Goal: Information Seeking & Learning: Learn about a topic

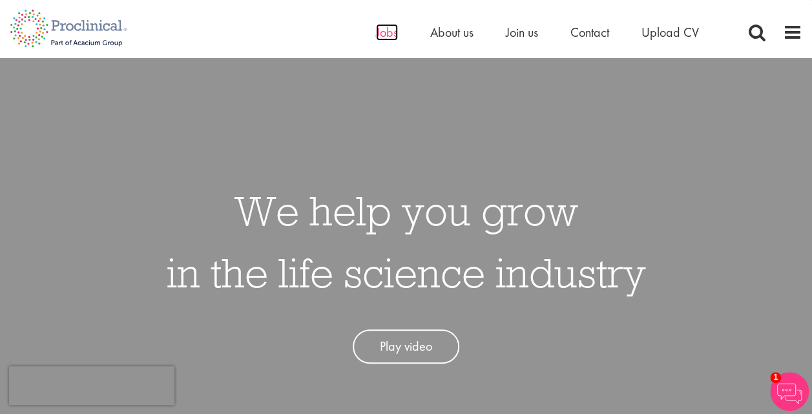
click at [388, 35] on span "Jobs" at bounding box center [387, 32] width 22 height 17
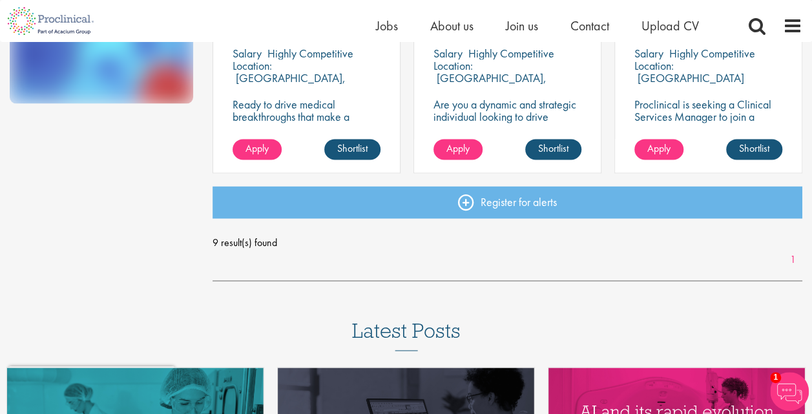
scroll to position [808, 0]
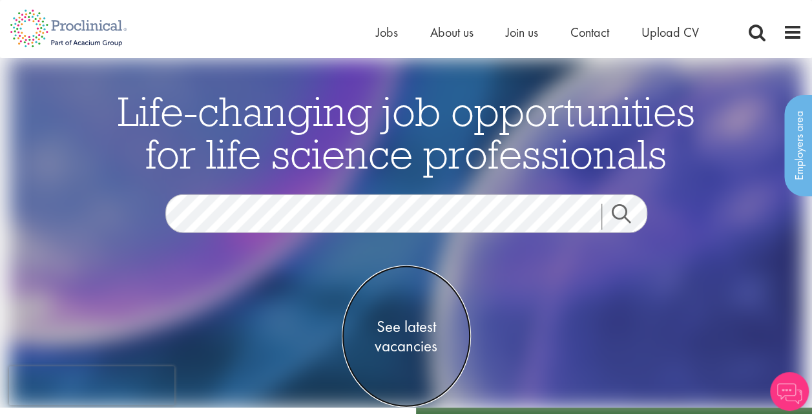
click at [387, 348] on span "See latest vacancies" at bounding box center [406, 336] width 129 height 39
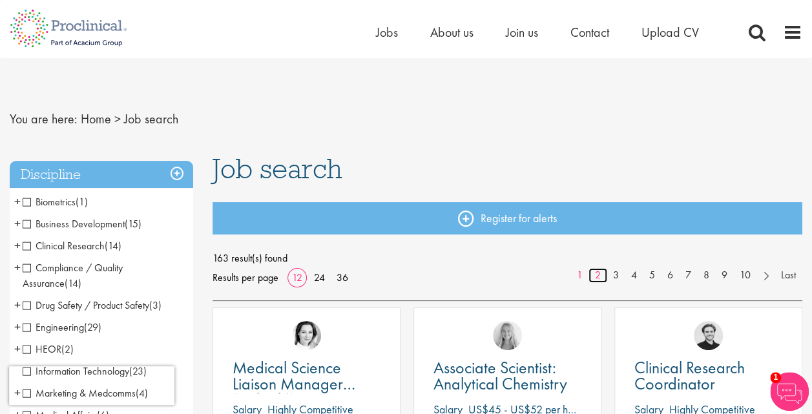
click at [601, 279] on link "2" at bounding box center [598, 275] width 19 height 15
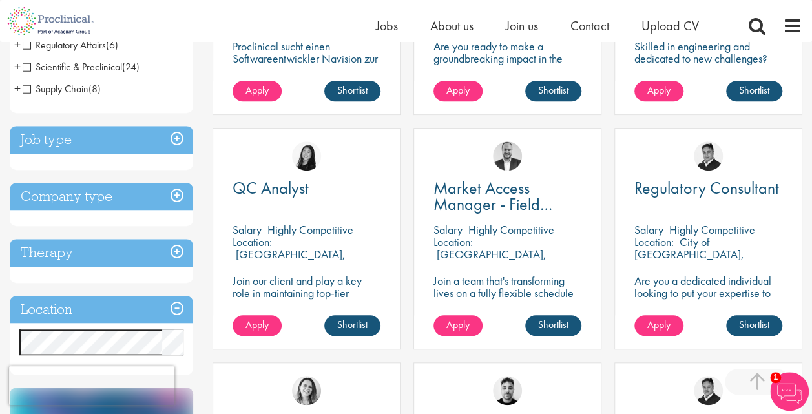
scroll to position [409, 0]
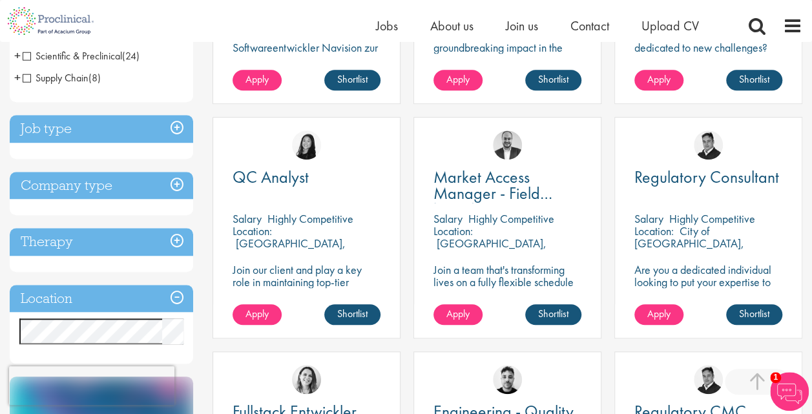
click at [181, 125] on h3 "Job type" at bounding box center [101, 129] width 183 height 28
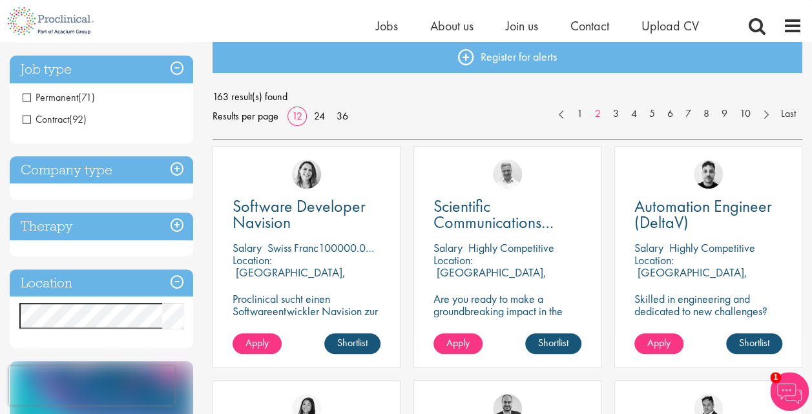
scroll to position [150, 0]
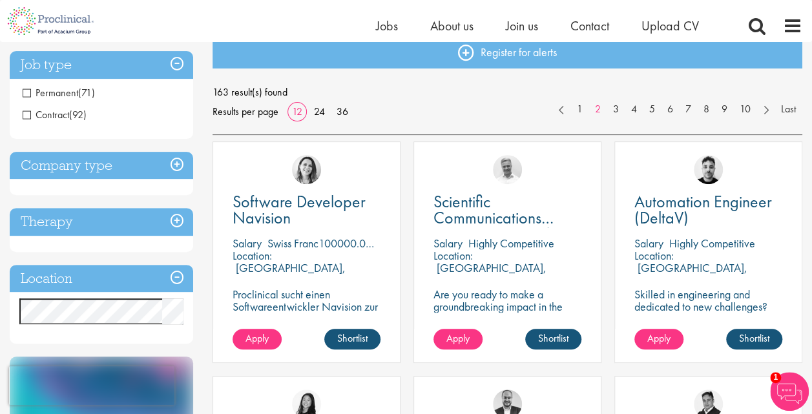
click at [27, 92] on span "Permanent" at bounding box center [51, 93] width 56 height 14
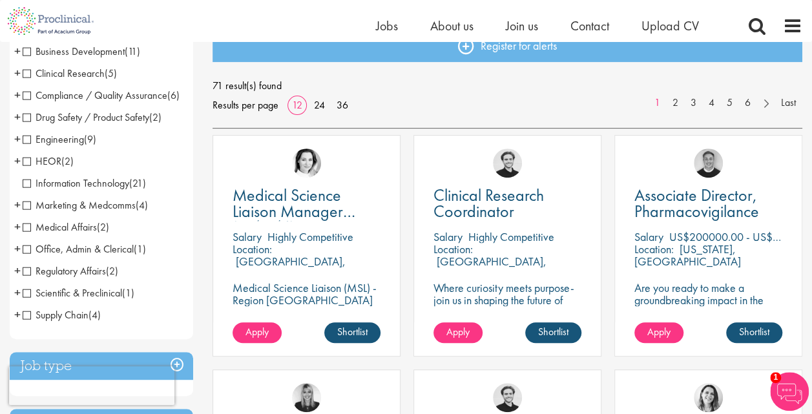
scroll to position [165, 0]
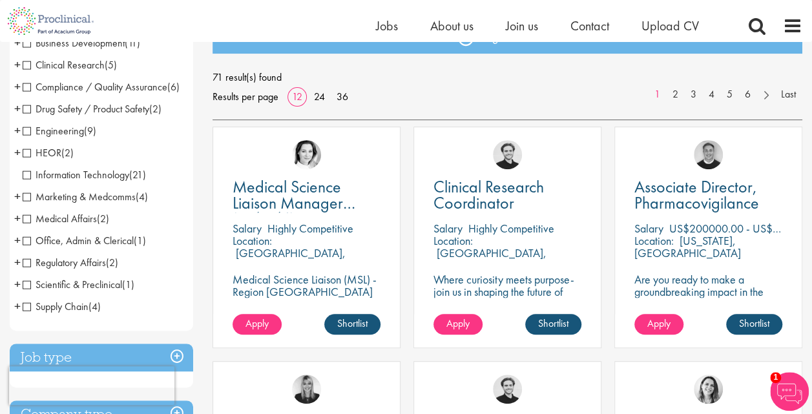
click at [26, 291] on span "Scientific & Preclinical" at bounding box center [72, 285] width 99 height 14
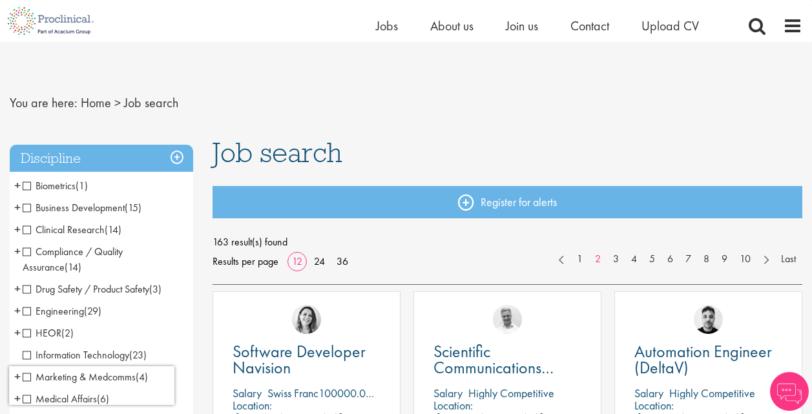
scroll to position [160, 0]
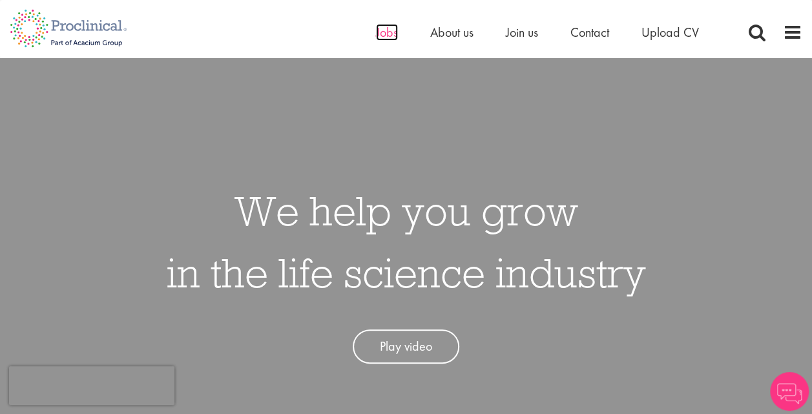
click at [395, 27] on span "Jobs" at bounding box center [387, 32] width 22 height 17
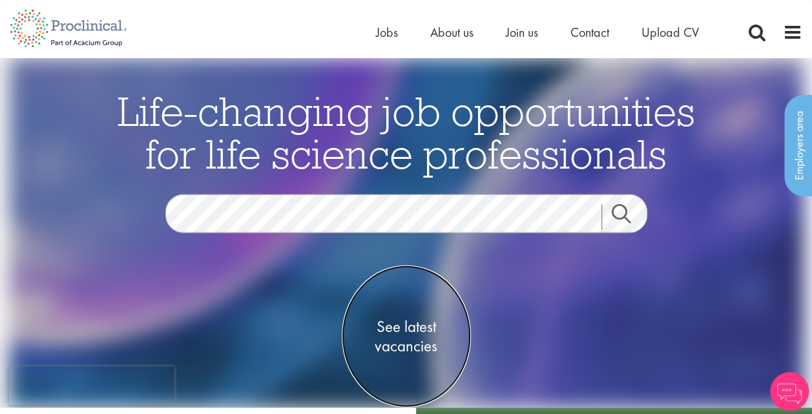
click at [399, 344] on span "See latest vacancies" at bounding box center [406, 336] width 129 height 39
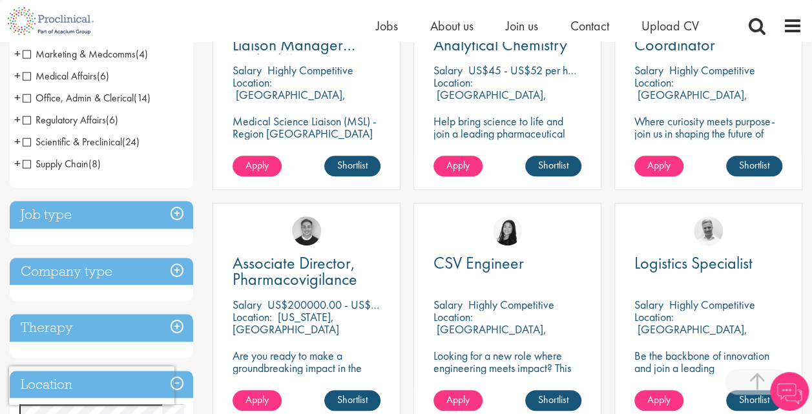
scroll to position [331, 0]
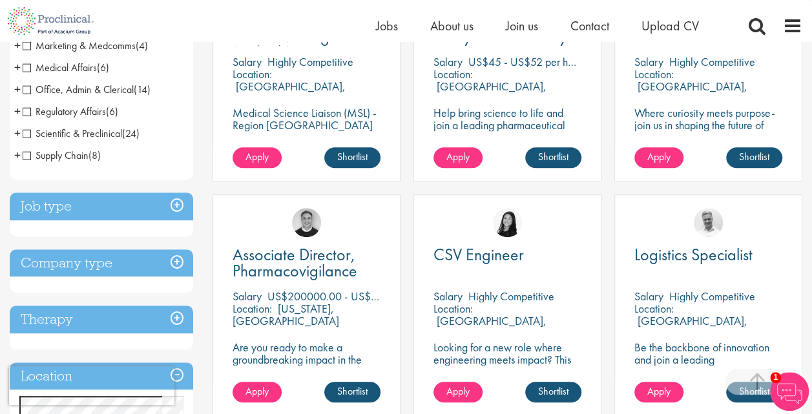
drag, startPoint x: 810, startPoint y: 143, endPoint x: 816, endPoint y: 150, distance: 8.7
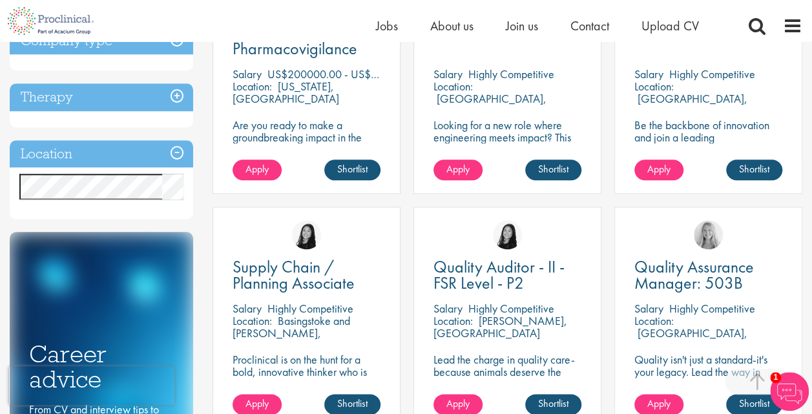
scroll to position [562, 0]
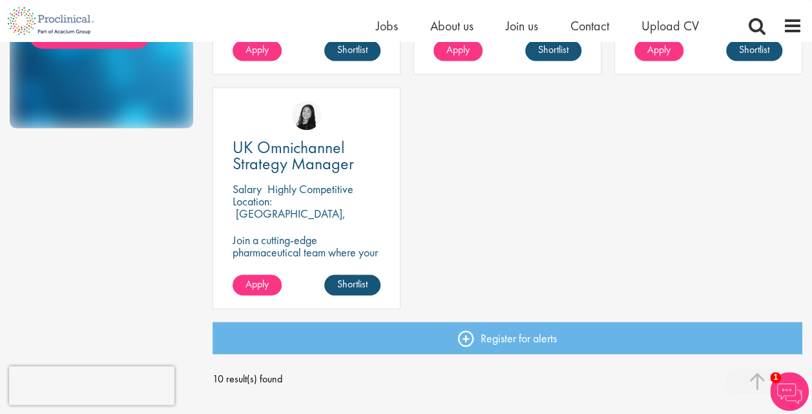
scroll to position [912, 0]
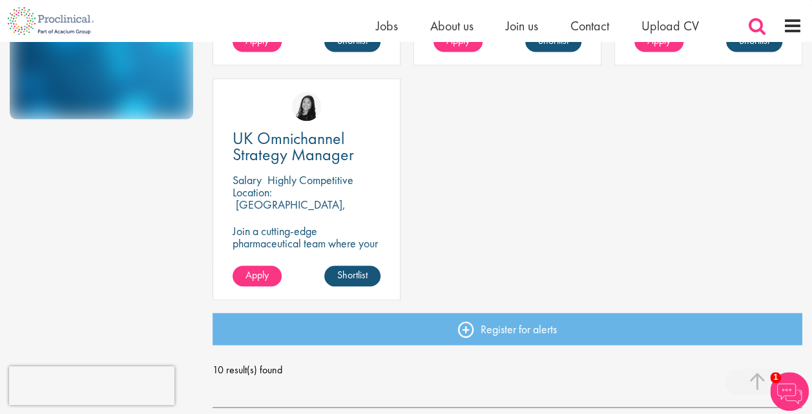
click at [755, 26] on span at bounding box center [756, 25] width 19 height 19
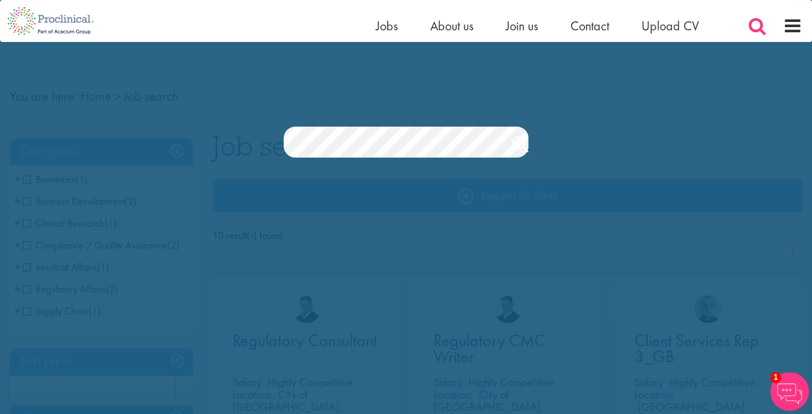
scroll to position [0, 0]
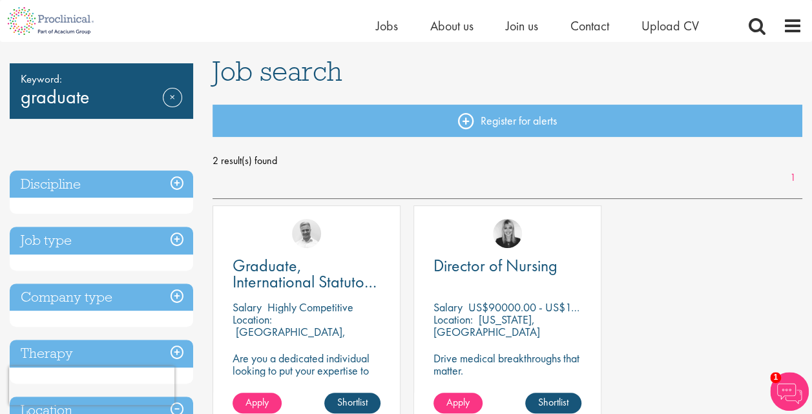
scroll to position [171, 0]
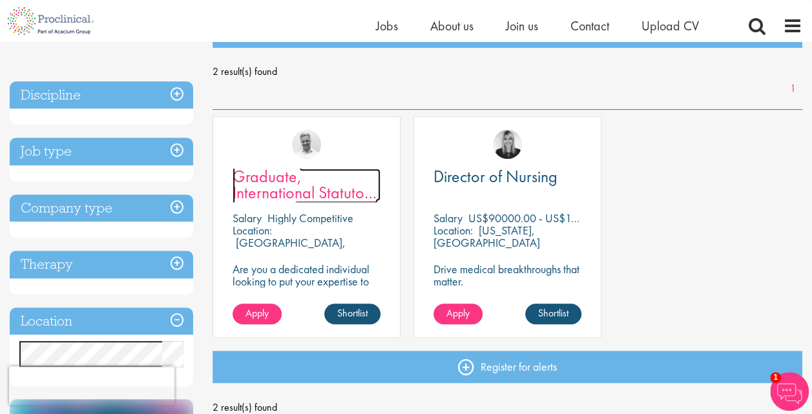
click at [284, 193] on span "Graduate, International Statutory Reporting" at bounding box center [305, 192] width 145 height 54
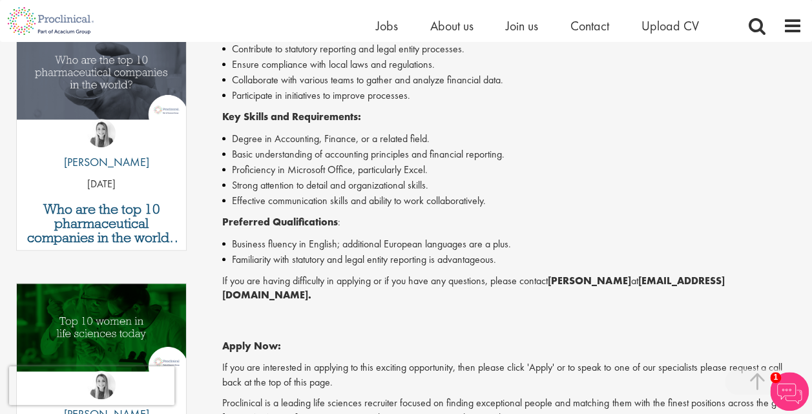
scroll to position [362, 0]
